Goal: Navigation & Orientation: Find specific page/section

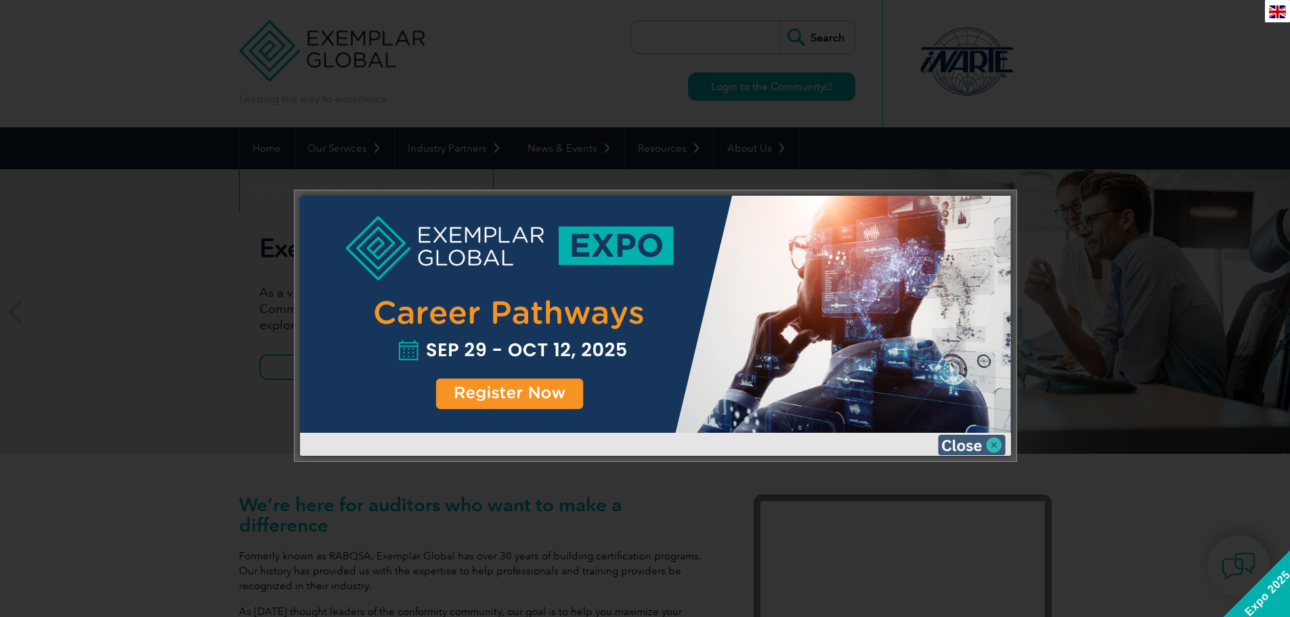
click at [999, 444] on img at bounding box center [972, 445] width 68 height 20
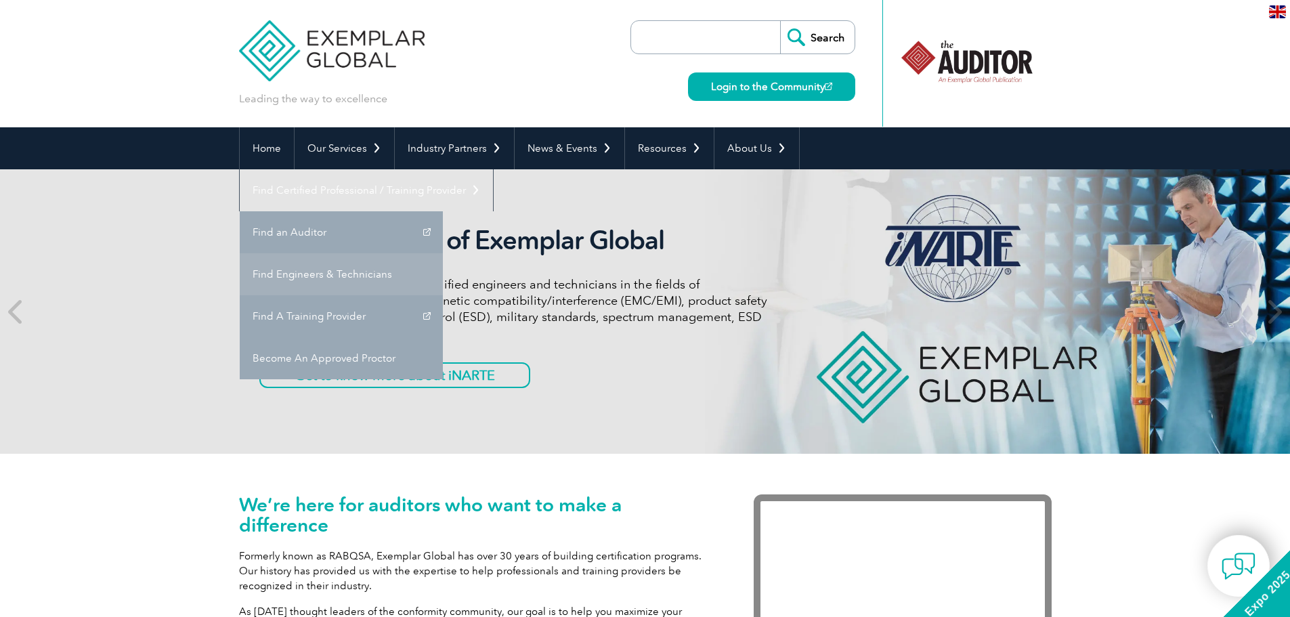
click at [443, 253] on link "Find Engineers & Technicians" at bounding box center [341, 274] width 203 height 42
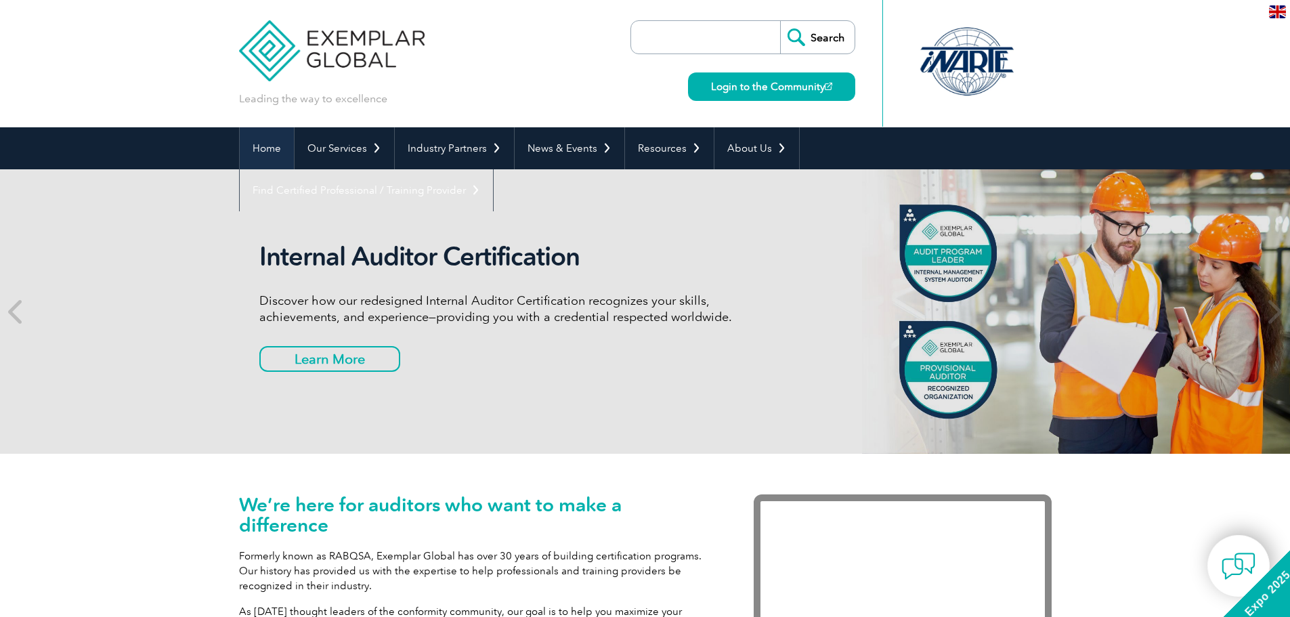
click at [263, 148] on link "Home" at bounding box center [267, 148] width 54 height 42
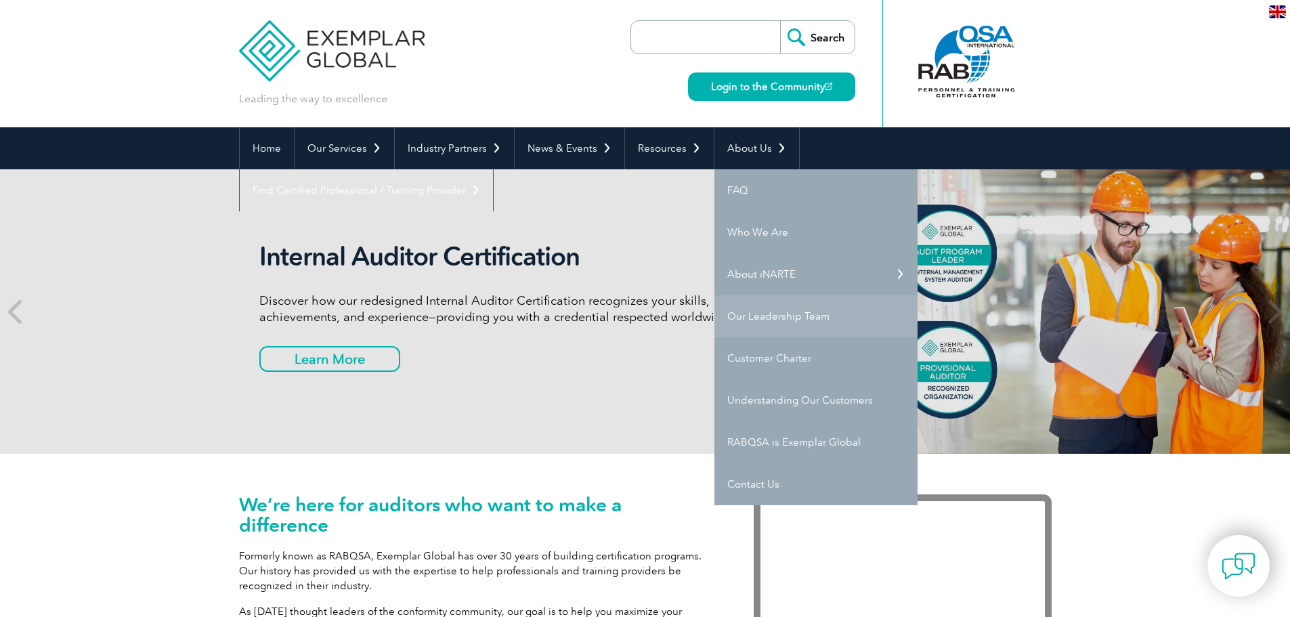
click at [755, 314] on link "Our Leadership Team" at bounding box center [815, 316] width 203 height 42
